Goal: Task Accomplishment & Management: Complete application form

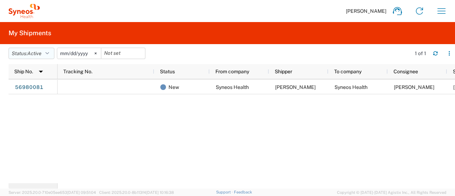
click at [49, 51] on icon "button" at bounding box center [47, 53] width 4 height 5
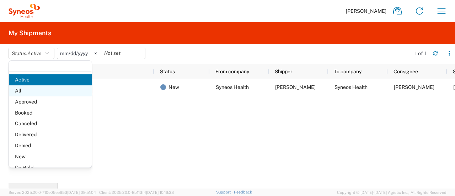
click at [33, 94] on span "All" at bounding box center [50, 90] width 83 height 11
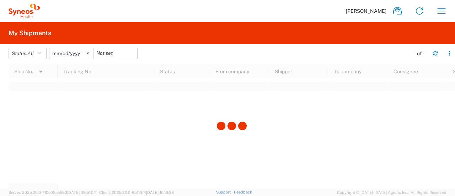
click at [89, 54] on icon at bounding box center [88, 53] width 2 height 2
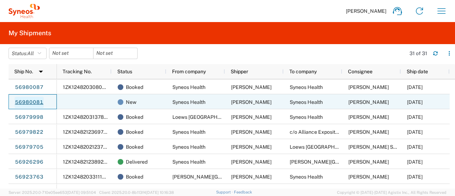
click at [26, 102] on link "56980081" at bounding box center [29, 102] width 29 height 11
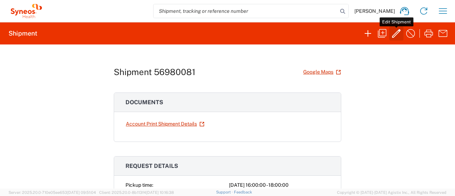
click at [395, 37] on icon "button" at bounding box center [395, 33] width 11 height 11
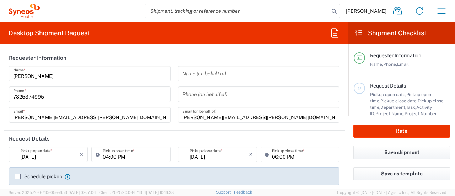
type input "6055 DEPARTMENTAL EXPENSE"
type input "[GEOGRAPHIC_DATA]"
type input "Your Packaging"
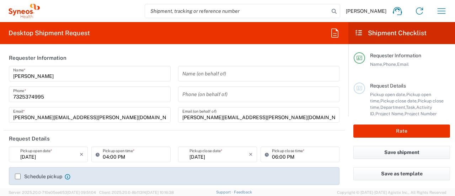
type input "Delivery Duty Paid"
type input "6055"
type input "6055 DEPARTMENTAL EXPENSE"
type input "[US_STATE]"
type input "Syneos Health Commercial Servi- [GEOGRAPHIC_DATA] [GEOGRAPHIC_DATA]"
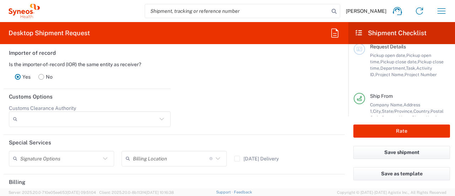
scroll to position [1023, 0]
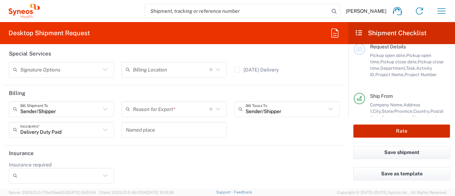
click at [413, 135] on button "Rate" at bounding box center [401, 130] width 97 height 13
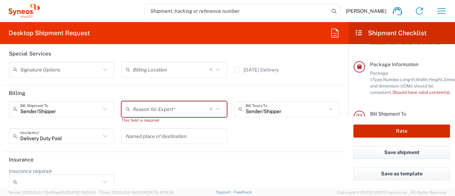
scroll to position [158, 0]
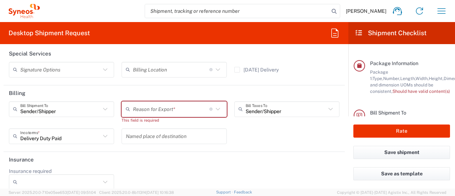
click at [180, 111] on input "text" at bounding box center [171, 109] width 76 height 12
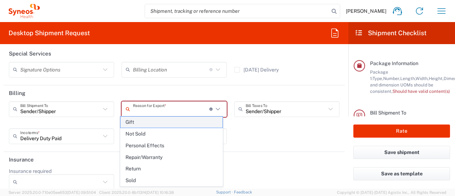
click at [170, 126] on span "Gift" at bounding box center [171, 121] width 102 height 11
type input "Gift"
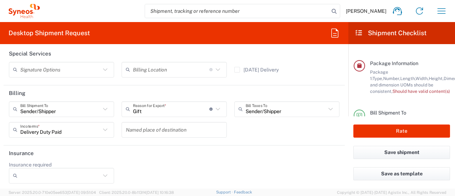
click at [379, 125] on div "Rate" at bounding box center [401, 130] width 107 height 29
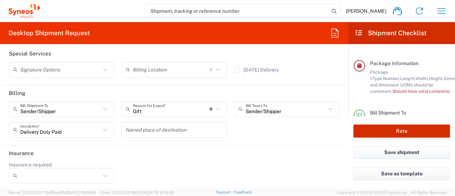
click at [378, 135] on button "Rate" at bounding box center [401, 130] width 97 height 13
click at [373, 132] on button "Rate" at bounding box center [401, 130] width 97 height 13
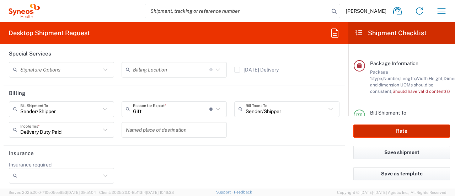
click at [373, 132] on button "Rate" at bounding box center [401, 130] width 97 height 13
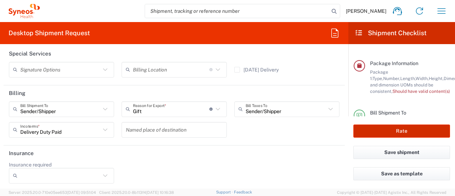
click at [373, 132] on button "Rate" at bounding box center [401, 130] width 97 height 13
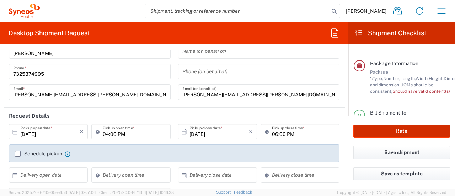
scroll to position [0, 0]
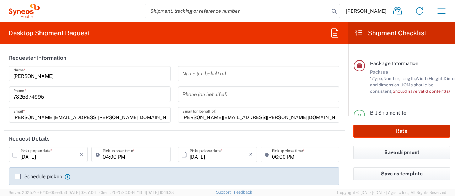
click at [371, 131] on button "Rate" at bounding box center [401, 130] width 97 height 13
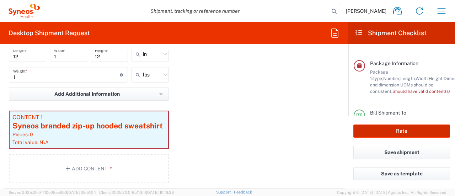
scroll to position [678, 0]
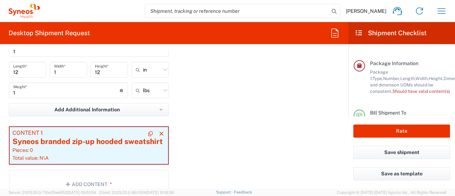
click at [111, 139] on div "Syneos branded zip-up hooded sweatshirt" at bounding box center [88, 141] width 153 height 11
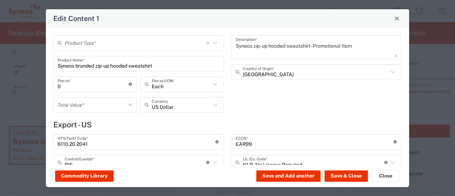
click at [168, 49] on div "Product Type * Document: Paper document generated internally by Syneos, a clien…" at bounding box center [138, 43] width 170 height 16
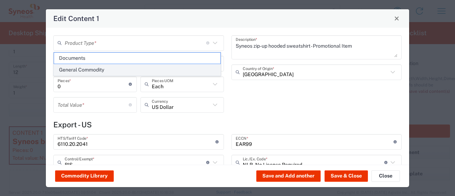
click at [153, 69] on span "General Commodity" at bounding box center [137, 69] width 166 height 11
type input "General Commodity"
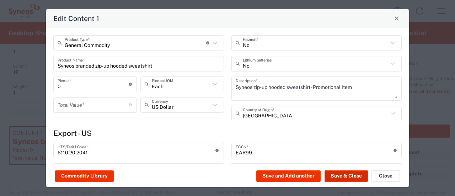
click at [342, 181] on div "Commodity Library Save and Add another Save & Close Close" at bounding box center [227, 175] width 363 height 22
click at [338, 174] on button "Save & Close" at bounding box center [345, 175] width 43 height 11
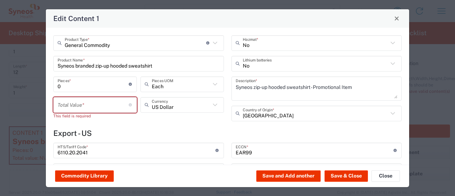
click at [110, 110] on input "number" at bounding box center [93, 104] width 71 height 12
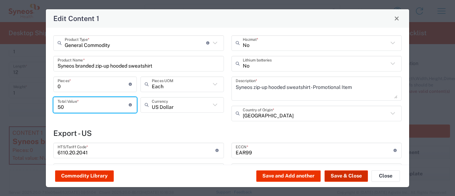
type input "50"
click at [350, 176] on button "Save & Close" at bounding box center [345, 175] width 43 height 11
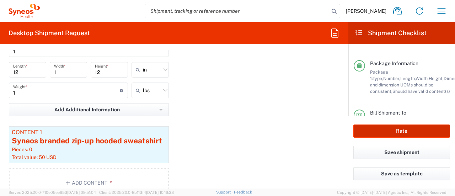
click at [392, 131] on button "Rate" at bounding box center [401, 130] width 97 height 13
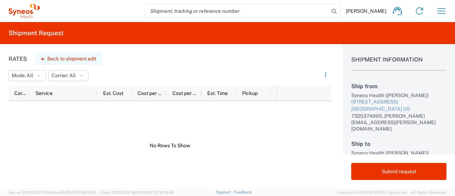
click at [78, 56] on button "Back to shipment edit" at bounding box center [69, 59] width 66 height 12
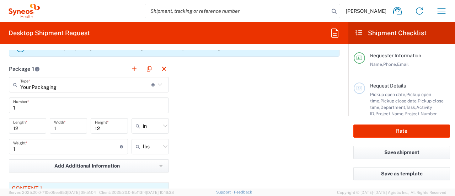
scroll to position [624, 0]
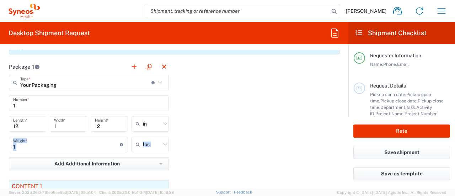
drag, startPoint x: 339, startPoint y: 132, endPoint x: 339, endPoint y: 145, distance: 12.1
click at [339, 145] on form "Requester Information [PERSON_NAME] Name * [PHONE_NUMBER] Phone * [PERSON_NAME]…" at bounding box center [174, 119] width 348 height 139
click at [269, 131] on div "Package 1 Your Packaging Type * Material used to package goods Your Packaging E…" at bounding box center [174, 158] width 341 height 198
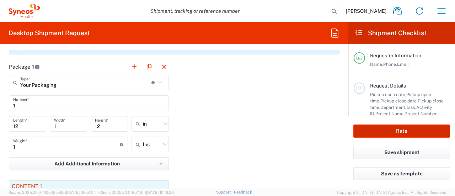
click at [362, 129] on button "Rate" at bounding box center [401, 130] width 97 height 13
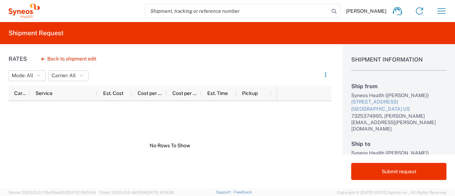
click at [94, 51] on div "Rates Back to shipment edit Mode: All All Carrier: All All Carrier Service Est.…" at bounding box center [165, 116] width 331 height 144
click at [93, 60] on button "Back to shipment edit" at bounding box center [69, 59] width 66 height 12
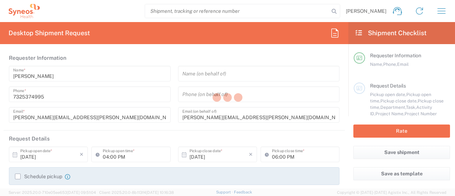
type input "6055"
type input "6055 DEPARTMENTAL EXPENSE"
type input "[US_STATE]"
type input "[GEOGRAPHIC_DATA]"
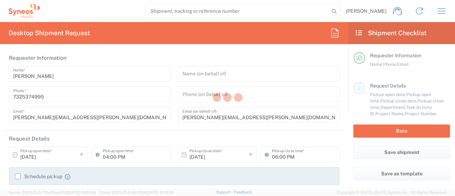
type input "Your Packaging"
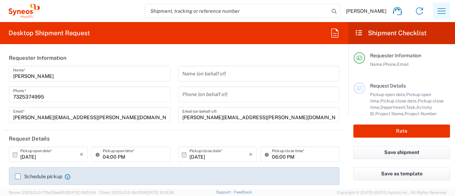
click at [438, 12] on icon "button" at bounding box center [440, 10] width 11 height 11
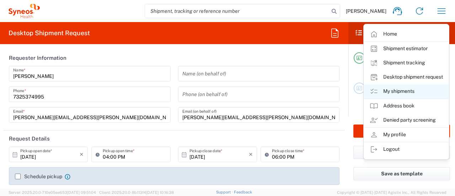
click at [390, 90] on link "My shipments" at bounding box center [406, 91] width 85 height 14
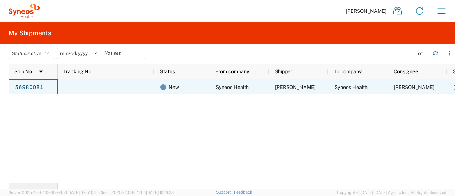
drag, startPoint x: 49, startPoint y: 90, endPoint x: 13, endPoint y: 91, distance: 35.9
click at [13, 91] on div "56980081" at bounding box center [33, 86] width 49 height 15
drag, startPoint x: 31, startPoint y: 80, endPoint x: 27, endPoint y: 86, distance: 7.5
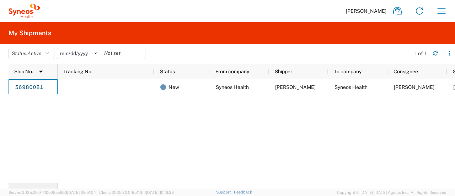
click at [150, 142] on div "New Syneos Health [PERSON_NAME] Syneos Health [PERSON_NAME] [DATE]" at bounding box center [256, 131] width 397 height 104
